Goal: Download file/media

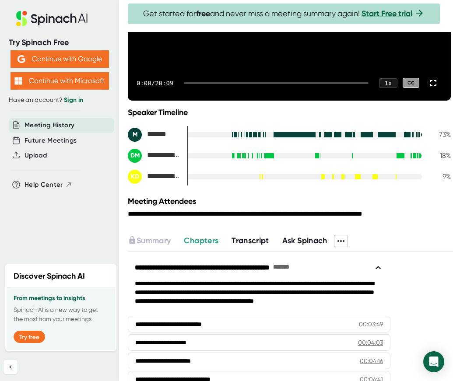
scroll to position [154, 0]
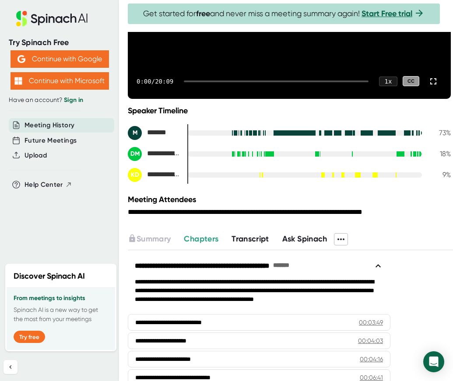
click at [342, 240] on icon at bounding box center [341, 240] width 7 height 2
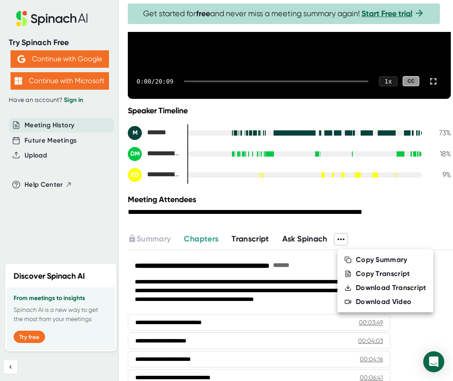
click at [382, 301] on div "Download Video" at bounding box center [384, 302] width 56 height 9
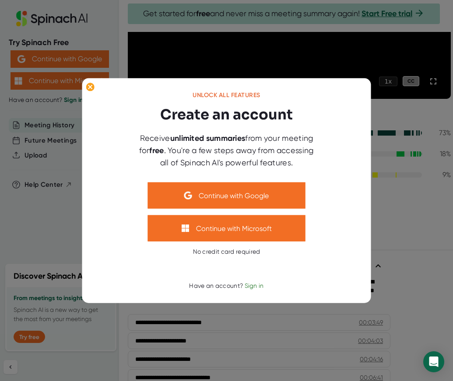
click at [318, 45] on div at bounding box center [226, 190] width 453 height 381
